Goal: Find specific page/section: Find specific page/section

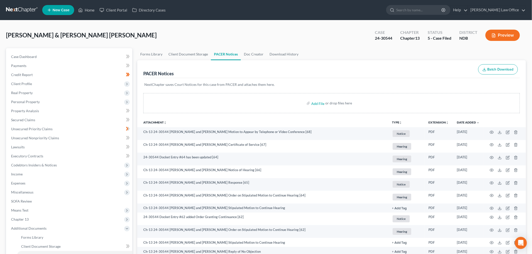
click at [20, 9] on link at bounding box center [22, 10] width 32 height 9
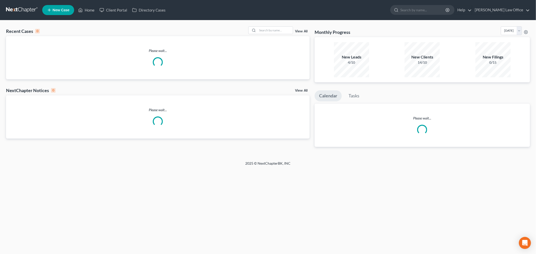
click at [276, 26] on div "Recent Cases 0 View All Please wait... NextChapter Notices 0 View All Please wa…" at bounding box center [268, 90] width 536 height 141
click at [275, 29] on input "search" at bounding box center [275, 30] width 35 height 7
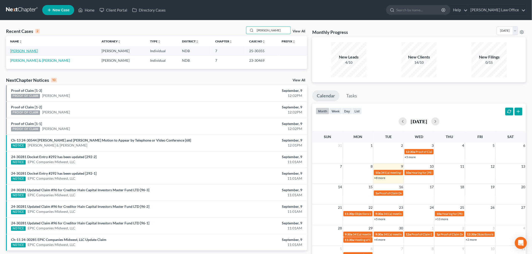
type input "erick"
click at [17, 50] on link "Olsen, Ericka" at bounding box center [24, 51] width 28 height 4
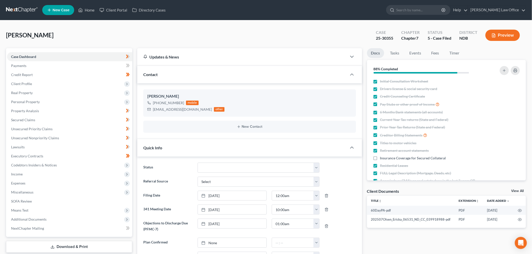
scroll to position [23, 0]
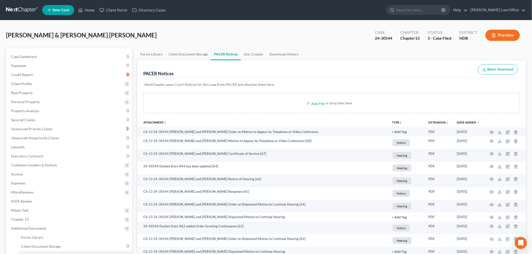
click at [21, 8] on link at bounding box center [22, 10] width 32 height 9
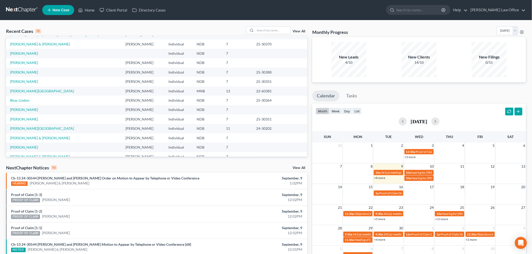
scroll to position [34, 0]
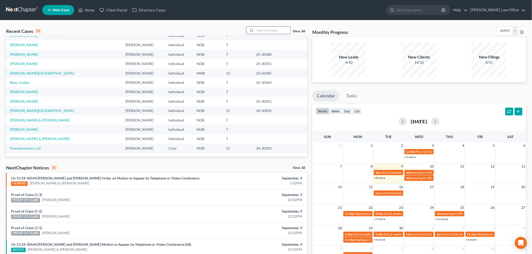
click at [266, 30] on input "search" at bounding box center [272, 30] width 35 height 7
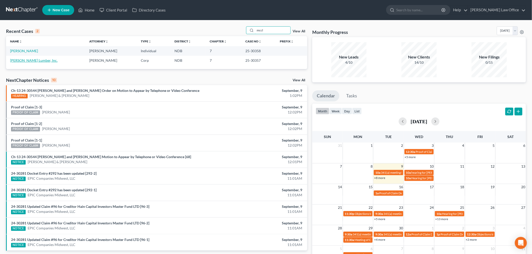
type input "mccl"
click at [26, 59] on link "[PERSON_NAME] Lumber, Inc." at bounding box center [33, 60] width 47 height 4
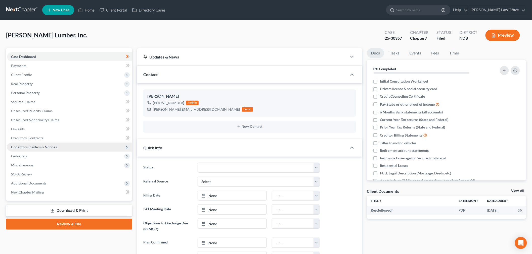
click at [53, 147] on span "Codebtors Insiders & Notices" at bounding box center [34, 147] width 46 height 4
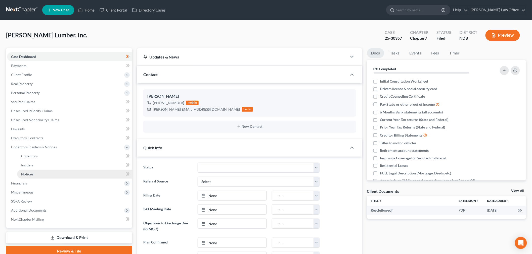
click at [39, 172] on link "Notices" at bounding box center [74, 174] width 115 height 9
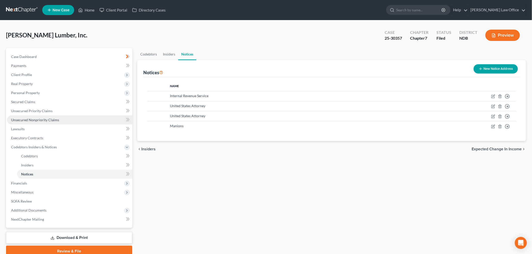
click at [66, 120] on link "Unsecured Nonpriority Claims" at bounding box center [69, 120] width 125 height 9
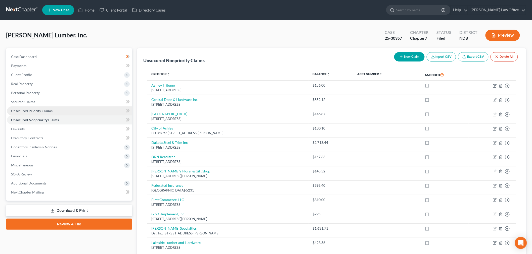
click at [34, 107] on link "Unsecured Priority Claims" at bounding box center [69, 111] width 125 height 9
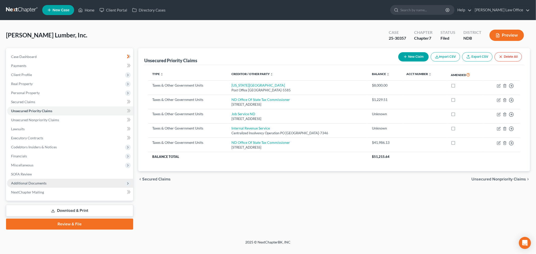
drag, startPoint x: 92, startPoint y: 182, endPoint x: 89, endPoint y: 182, distance: 3.0
click at [92, 182] on span "Additional Documents" at bounding box center [70, 183] width 126 height 9
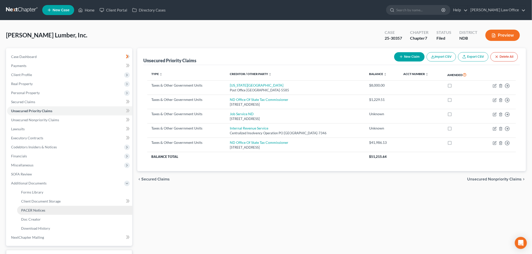
click at [48, 208] on link "PACER Notices" at bounding box center [74, 210] width 115 height 9
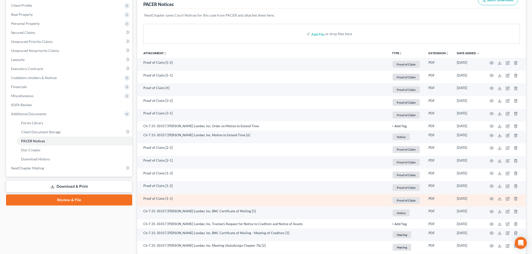
scroll to position [134, 0]
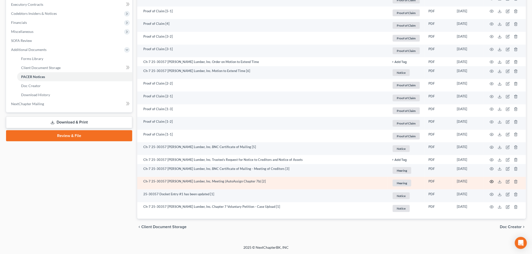
click at [492, 183] on icon "button" at bounding box center [491, 182] width 4 height 4
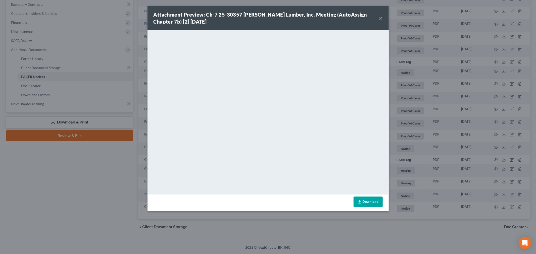
click at [53, 199] on div "Attachment Preview: Ch-7 25-30357 [PERSON_NAME] Lumber, Inc. Meeting (AutoAssig…" at bounding box center [268, 127] width 536 height 254
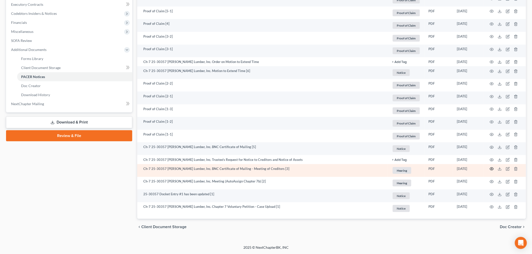
click at [493, 169] on icon "button" at bounding box center [491, 169] width 4 height 4
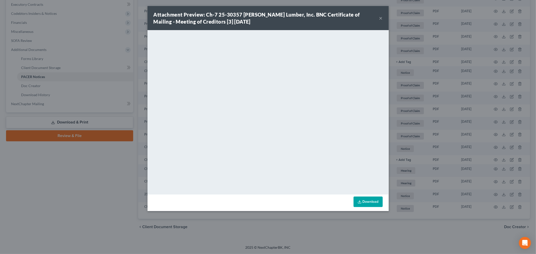
click at [381, 19] on button "×" at bounding box center [381, 18] width 4 height 6
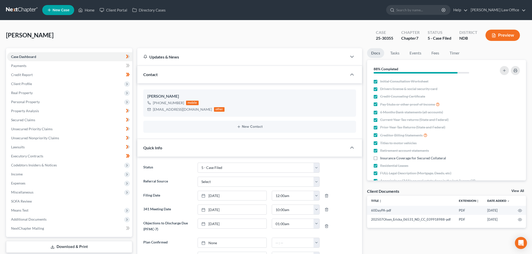
select select "8"
